Goal: Task Accomplishment & Management: Complete application form

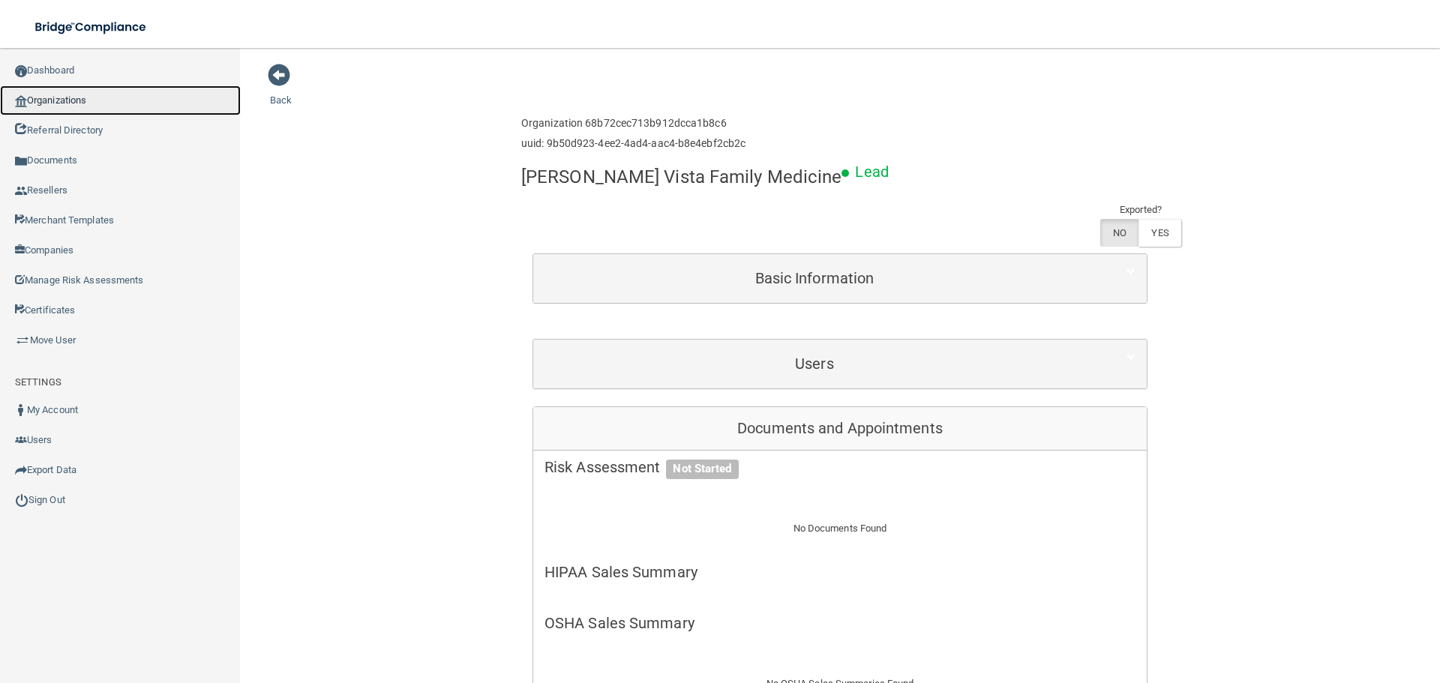
drag, startPoint x: 0, startPoint y: 0, endPoint x: 67, endPoint y: 100, distance: 121.0
click at [67, 100] on link "Organizations" at bounding box center [120, 100] width 241 height 30
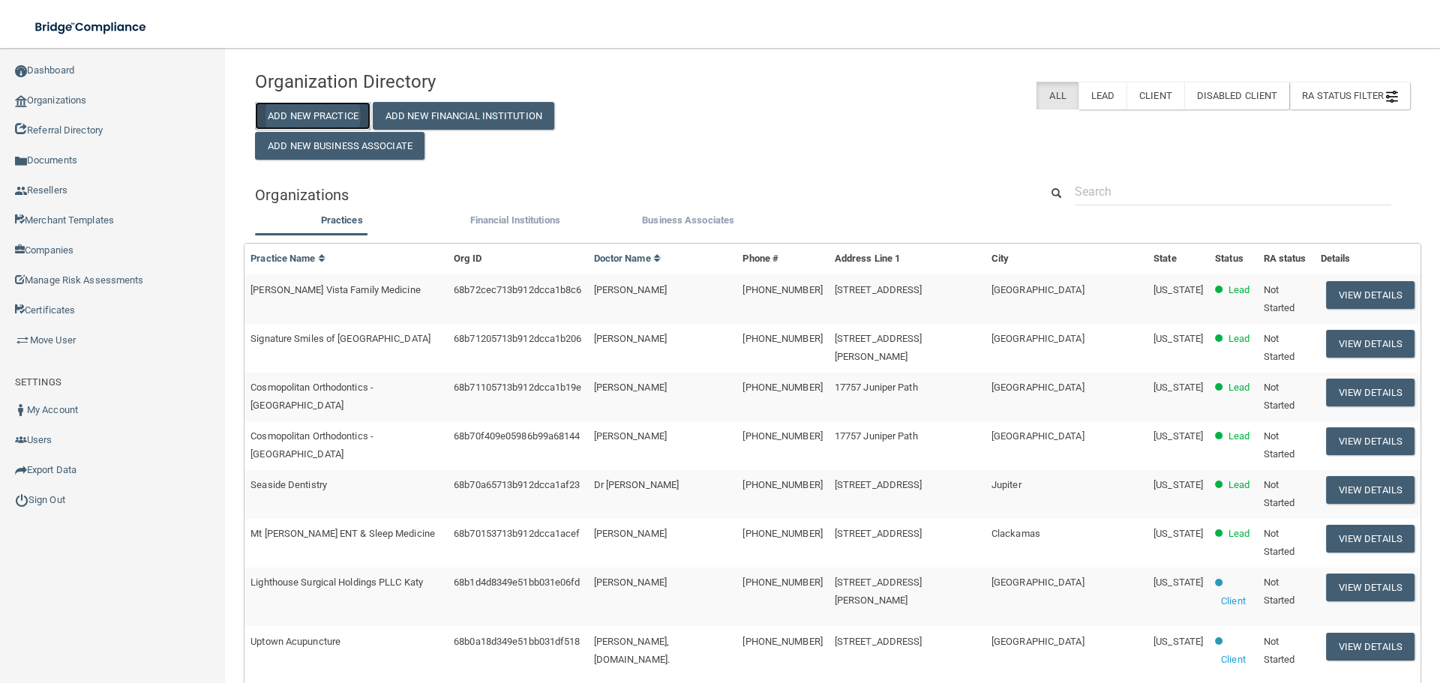
click at [313, 112] on button "Add New Practice" at bounding box center [312, 116] width 115 height 28
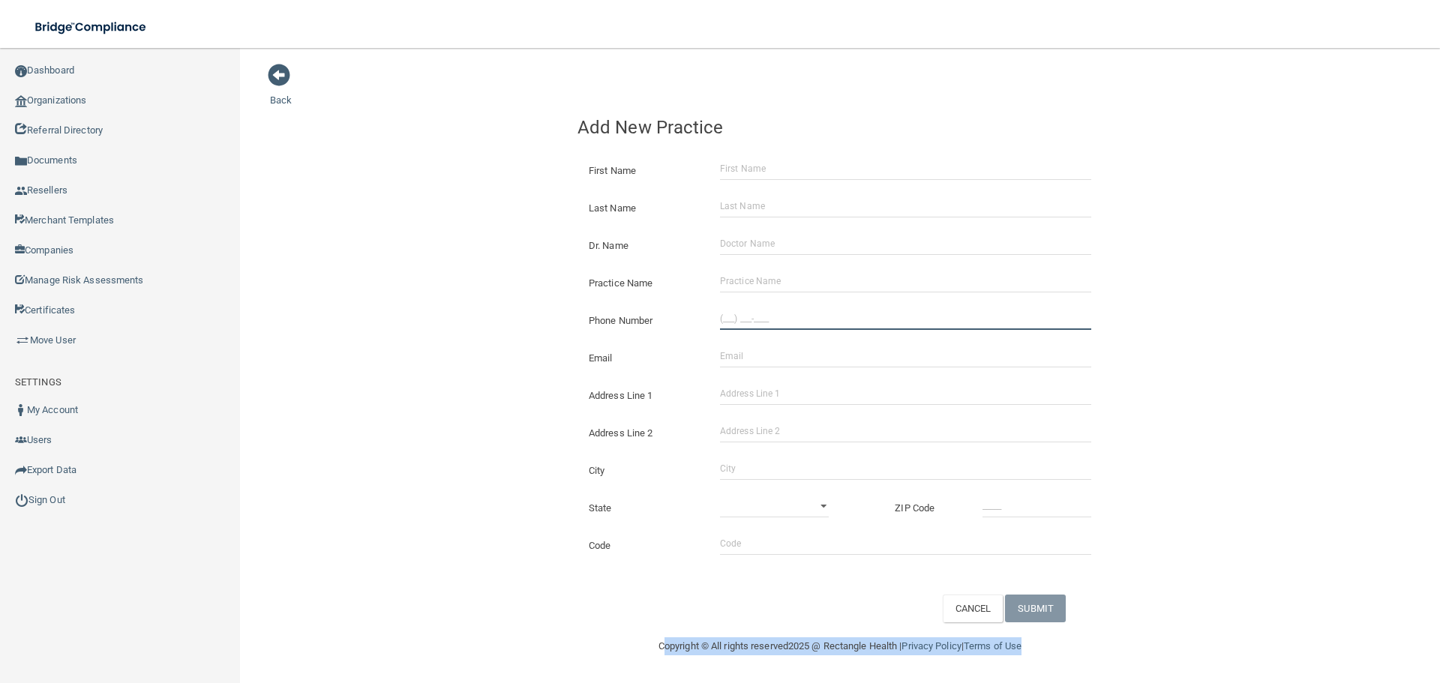
type input "(___) ___-____"
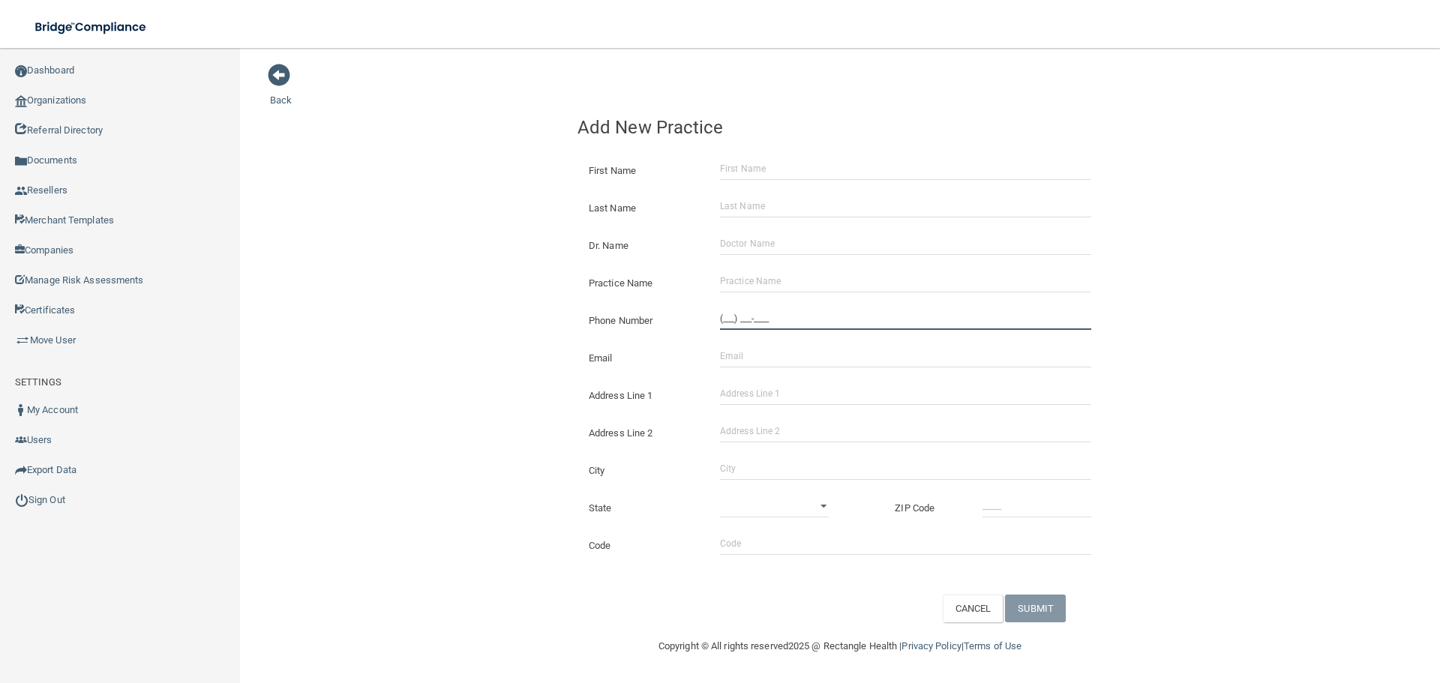
click at [523, 334] on div "Back Add New Practice First Name Last Name Dr. Name Practice Name Phone Number …" at bounding box center [840, 342] width 1140 height 559
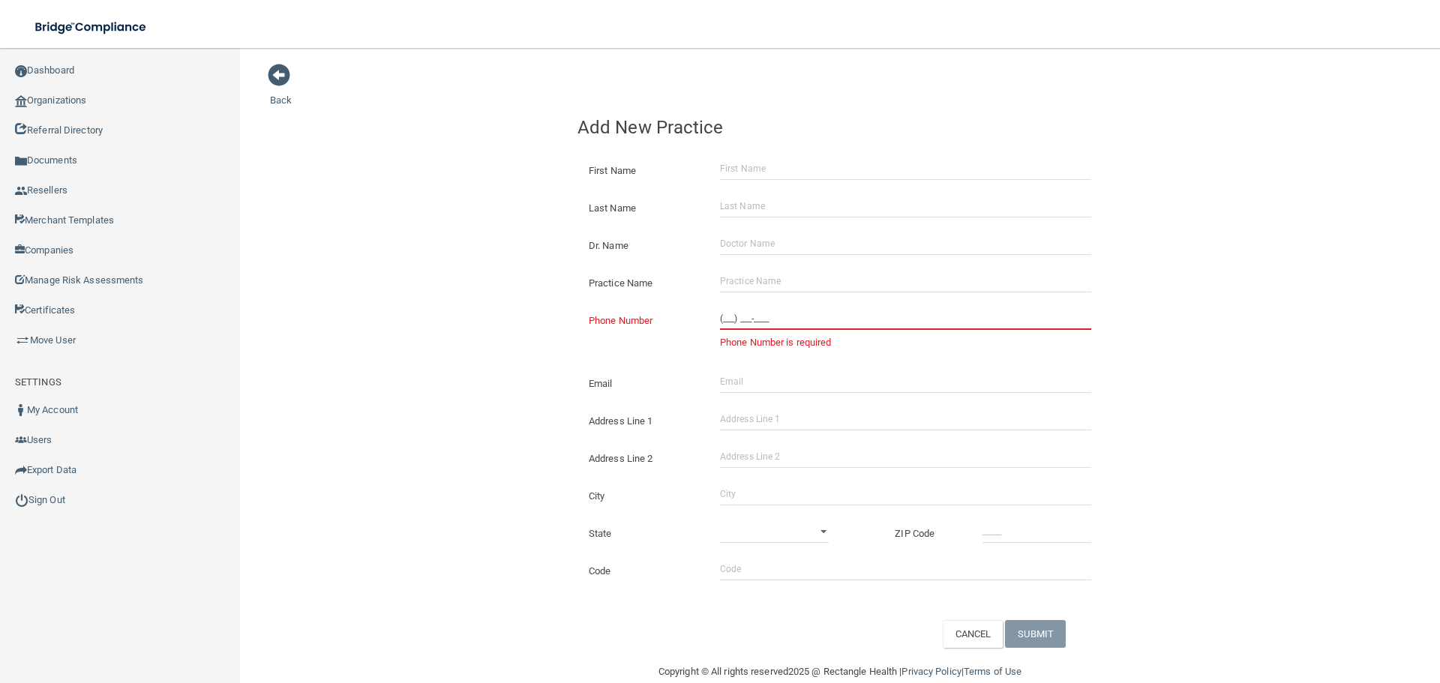
click at [726, 313] on input "(___) ___-____" at bounding box center [905, 318] width 371 height 22
paste input "706) 210-1519"
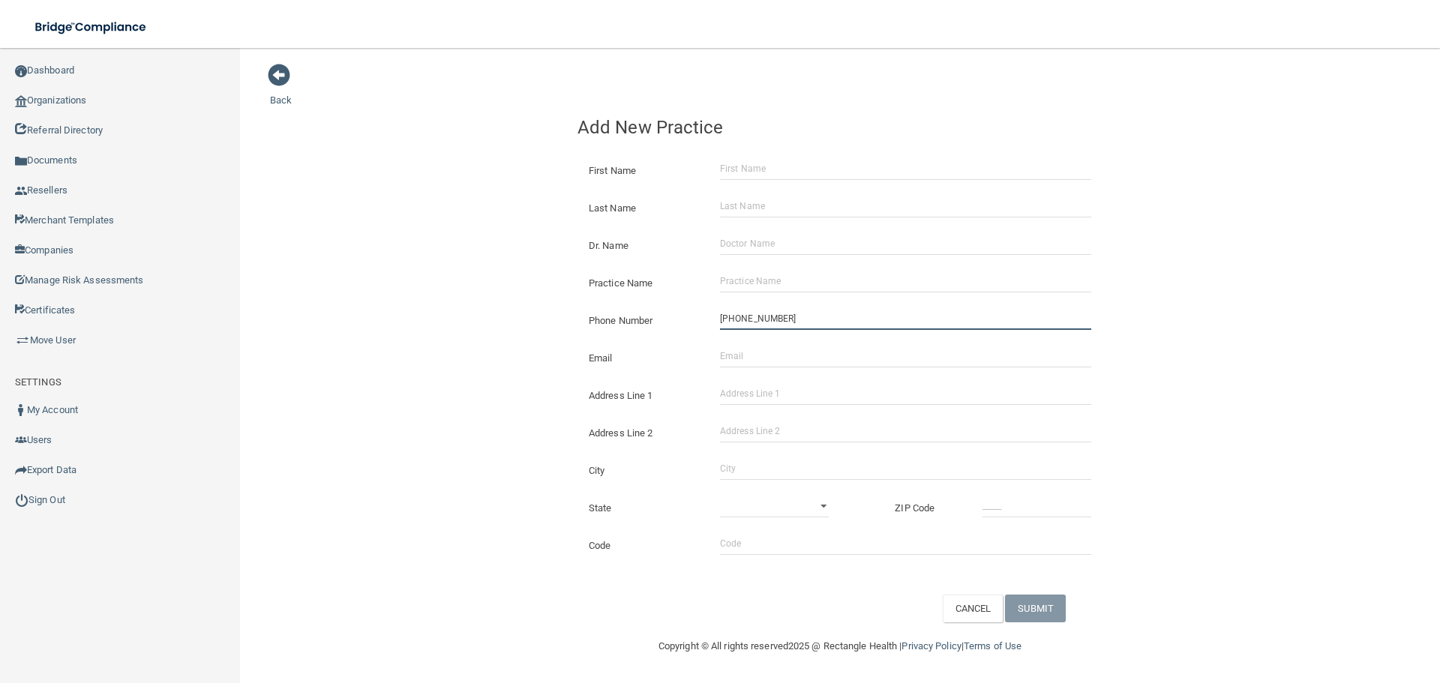
type input "[PHONE_NUMBER]"
click at [415, 274] on div "Back Add New Practice First Name Last Name Dr. Name Practice Name Phone Number …" at bounding box center [840, 342] width 1140 height 559
click at [768, 385] on input "Address Line 1" at bounding box center [905, 393] width 371 height 22
paste input "[STREET_ADDRESS]"
type input "[STREET_ADDRESS]"
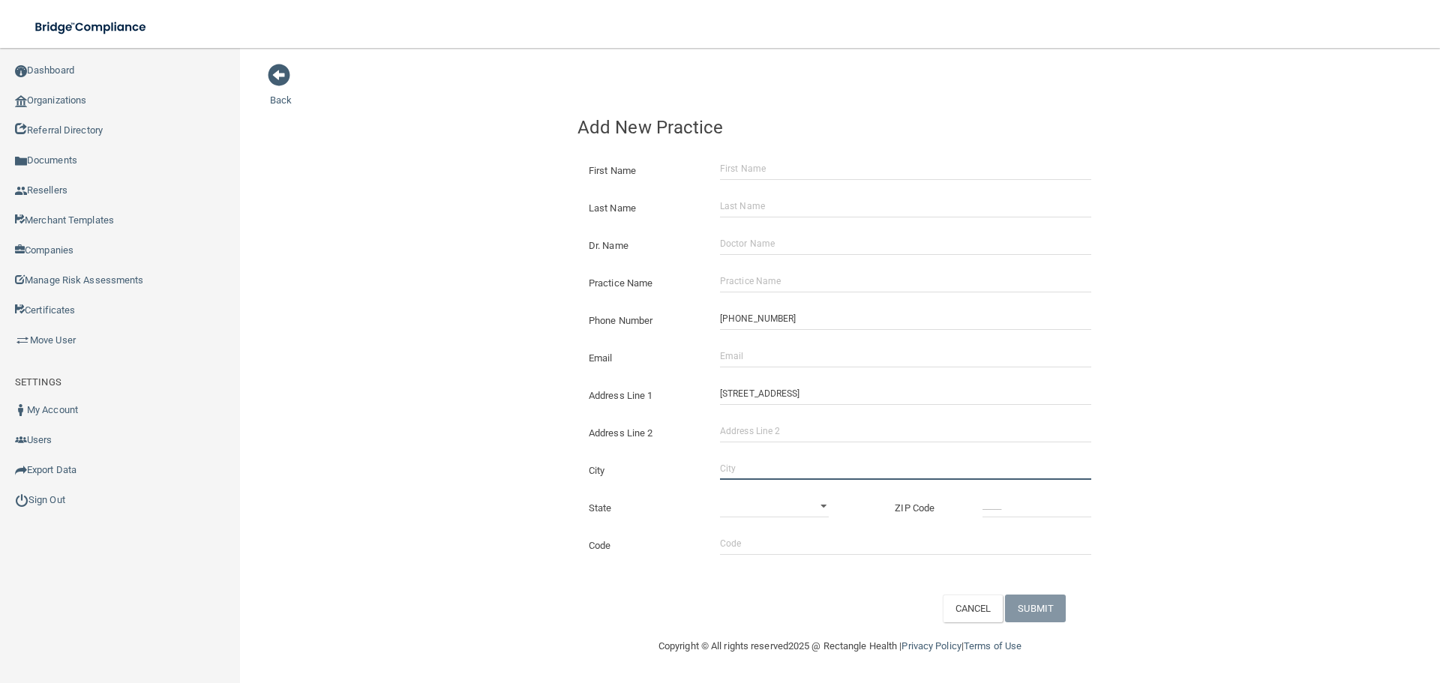
click at [742, 464] on input "City" at bounding box center [905, 468] width 371 height 22
type input "[PERSON_NAME]"
click at [755, 509] on select "[US_STATE] [US_STATE] [US_STATE] [US_STATE] [US_STATE] [US_STATE] [US_STATE] [U…" at bounding box center [774, 506] width 109 height 22
select select "10"
click at [720, 495] on select "[US_STATE] [US_STATE] [US_STATE] [US_STATE] [US_STATE] [US_STATE] [US_STATE] [U…" at bounding box center [774, 506] width 109 height 22
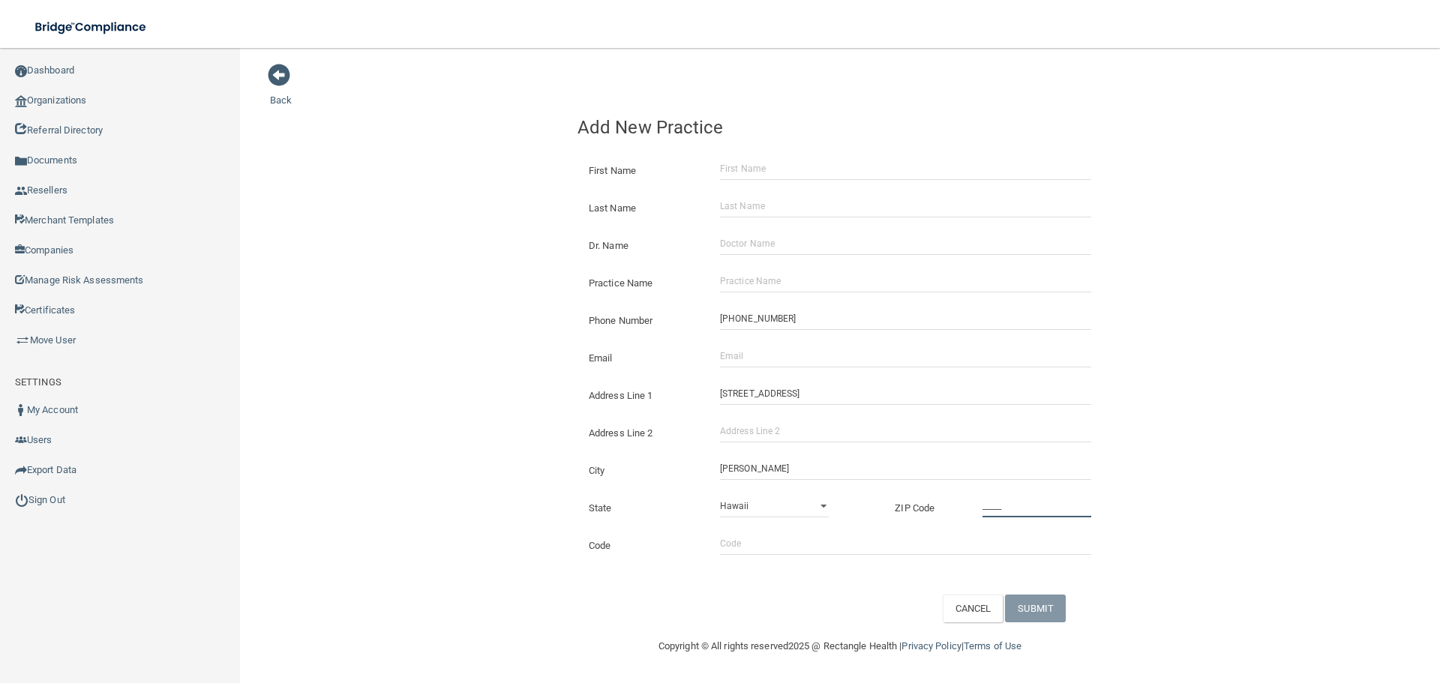
click at [997, 511] on input "_____" at bounding box center [1036, 506] width 109 height 22
type input "30907"
click at [511, 430] on div "Back Add New Practice First Name Last Name Dr. Name Practice Name Phone Number …" at bounding box center [840, 342] width 1140 height 559
drag, startPoint x: 754, startPoint y: 277, endPoint x: 609, endPoint y: 282, distance: 145.5
click at [754, 277] on input "Practice Name" at bounding box center [905, 281] width 371 height 22
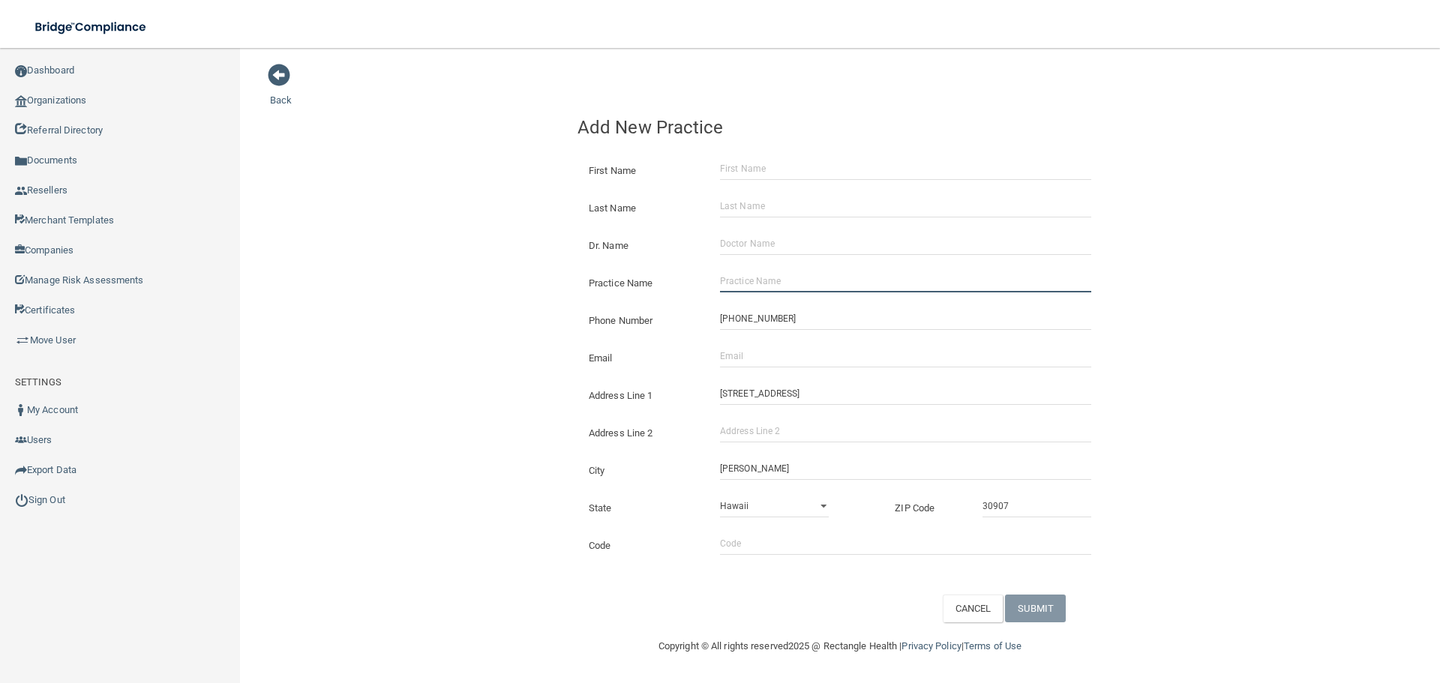
paste input "[PERSON_NAME] Family and Cosmetic Dentistry"
type input "[PERSON_NAME] Family and Cosmetic Dentistry"
click at [729, 369] on div "Email The email address is already taken" at bounding box center [839, 352] width 547 height 37
click at [730, 364] on input "Email" at bounding box center [905, 356] width 371 height 22
paste input "[PERSON_NAME][EMAIL_ADDRESS][DOMAIN_NAME]"
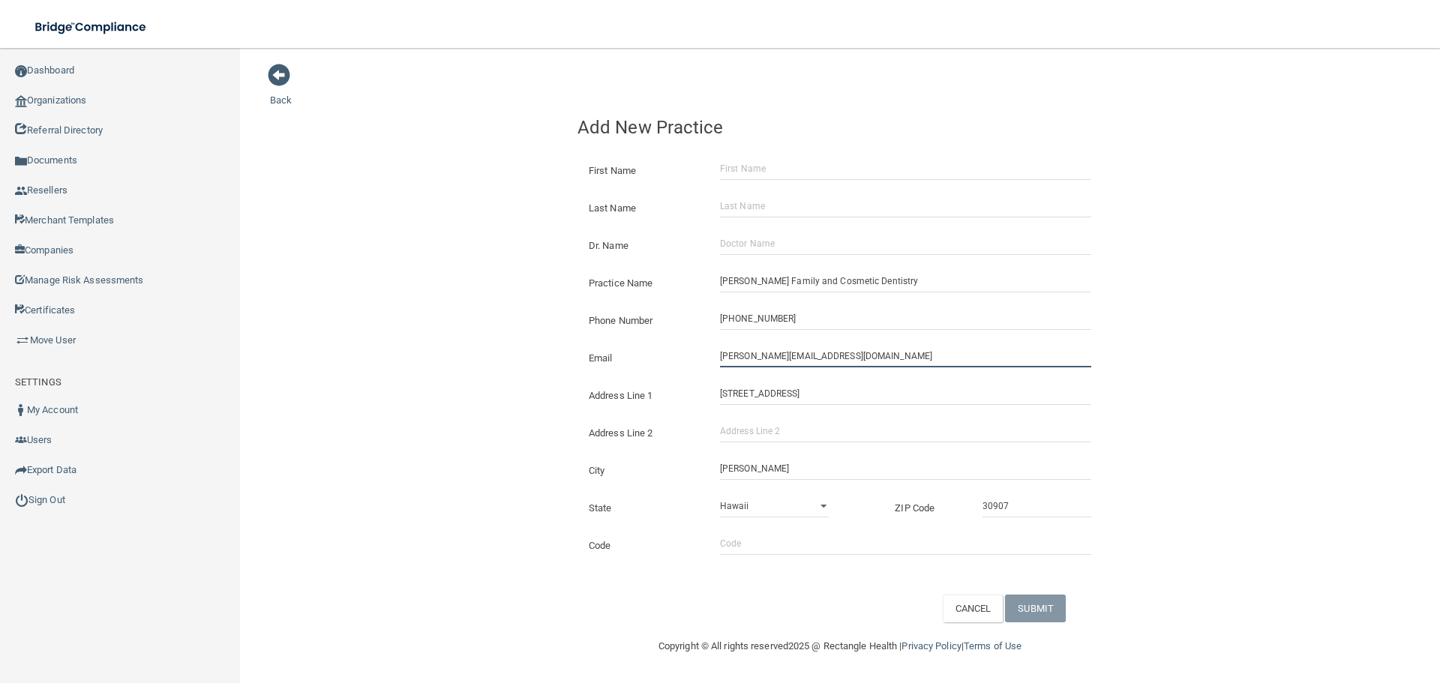
type input "[PERSON_NAME][EMAIL_ADDRESS][DOMAIN_NAME]"
click at [577, 371] on div "Address Line [GEOGRAPHIC_DATA][STREET_ADDRESS]" at bounding box center [839, 389] width 547 height 37
click at [805, 172] on input "First Name" at bounding box center [905, 168] width 371 height 22
type input "[PERSON_NAME]"
click at [754, 213] on input "Last Name" at bounding box center [905, 206] width 371 height 22
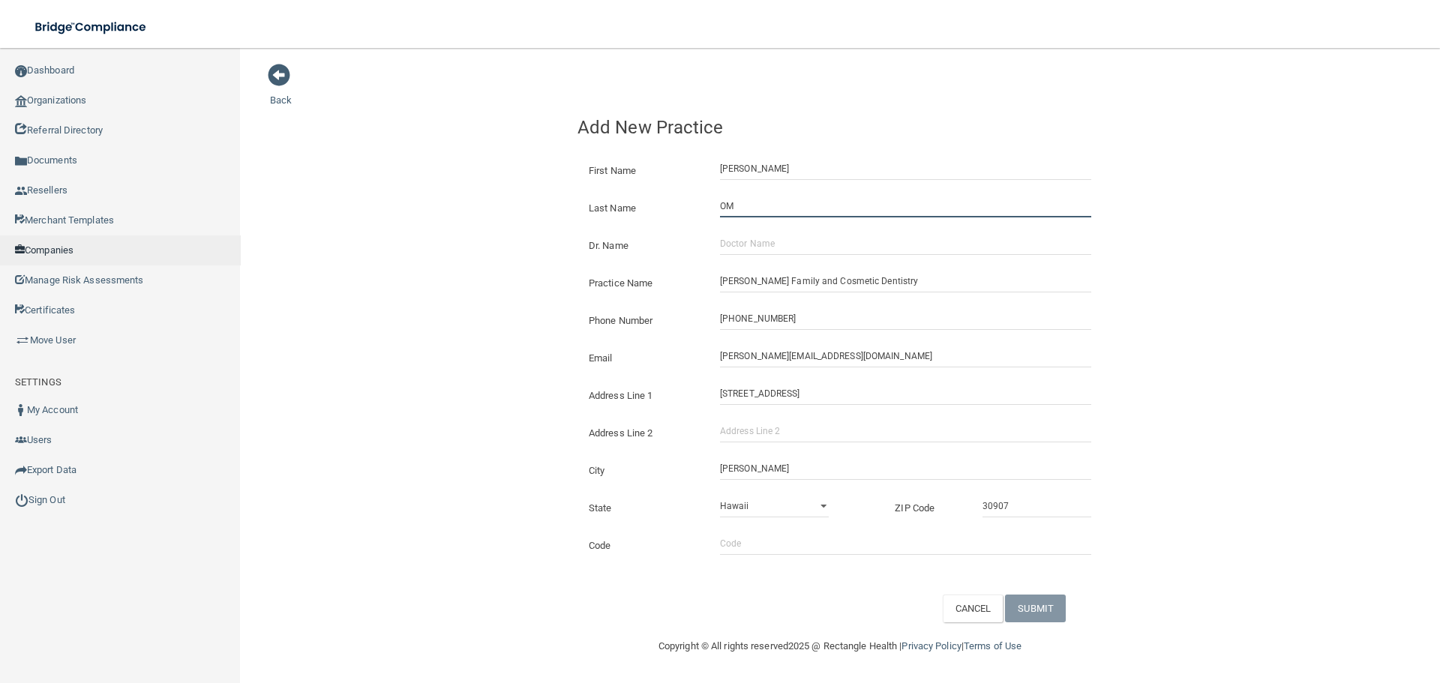
type input "OM"
drag, startPoint x: 755, startPoint y: 241, endPoint x: 417, endPoint y: 227, distance: 338.5
click at [755, 241] on input "Dr. Name" at bounding box center [905, 243] width 371 height 22
paste input "[PERSON_NAME]"
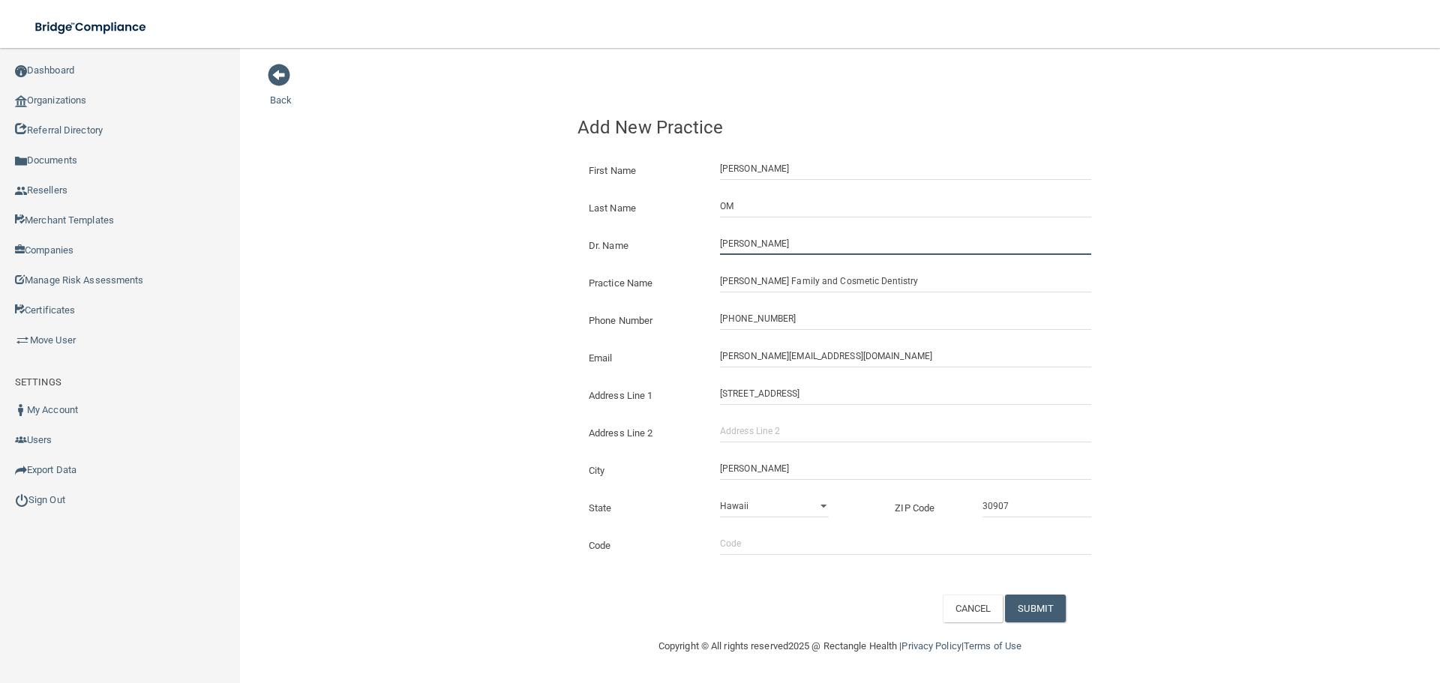
type input "[PERSON_NAME]"
drag, startPoint x: 392, startPoint y: 225, endPoint x: 400, endPoint y: 228, distance: 8.1
click at [392, 225] on div "Back Add New Practice First Name [PERSON_NAME] Last Name OM Dr. Name [PERSON_NA…" at bounding box center [840, 342] width 1140 height 559
click at [1050, 601] on button "SUBMIT" at bounding box center [1035, 609] width 61 height 28
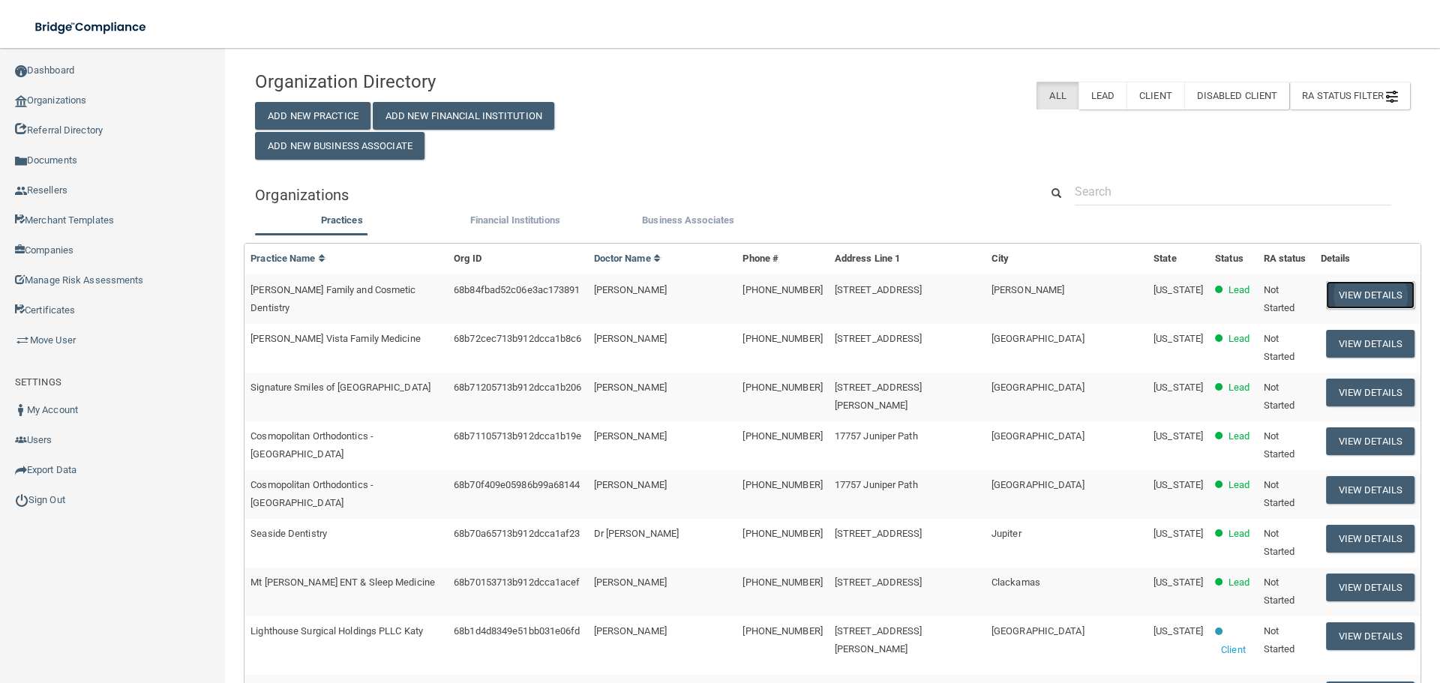
click at [1350, 295] on button "View Details" at bounding box center [1370, 295] width 88 height 28
